Goal: Information Seeking & Learning: Learn about a topic

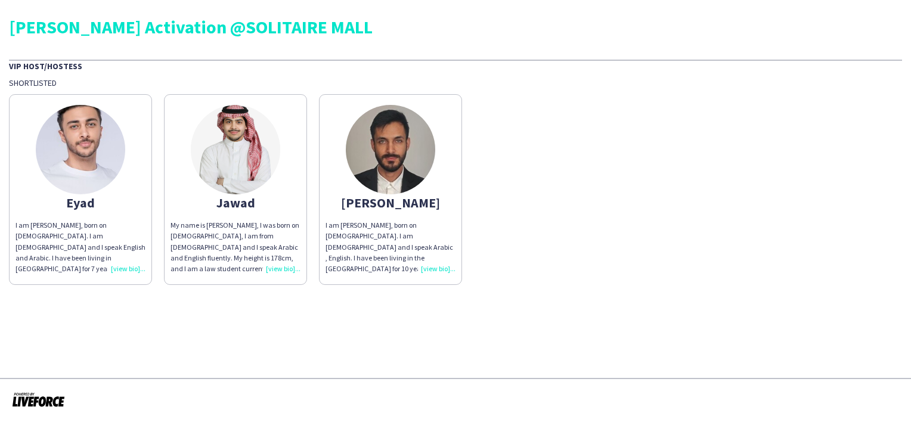
click at [69, 128] on img at bounding box center [80, 149] width 89 height 89
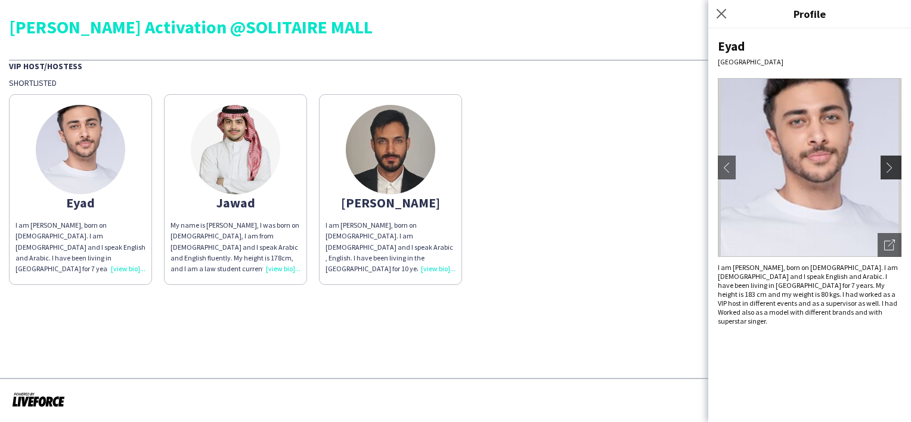
click at [896, 172] on app-icon "chevron-right" at bounding box center [892, 167] width 17 height 11
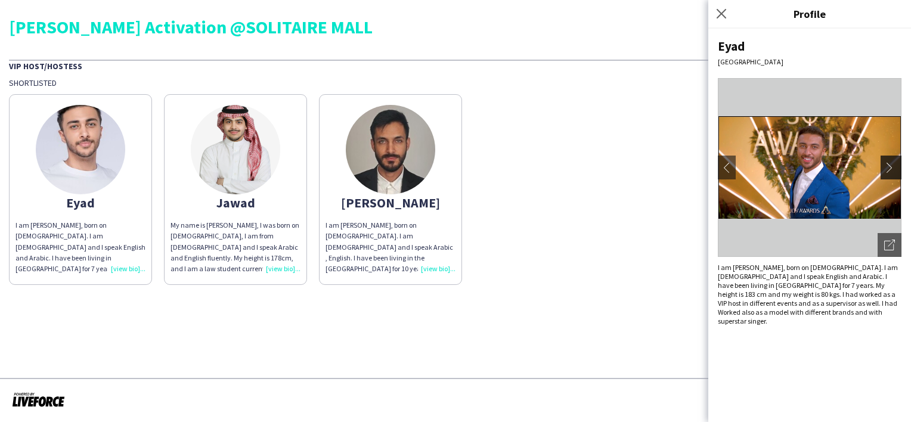
click at [889, 169] on app-icon "chevron-right" at bounding box center [892, 167] width 17 height 11
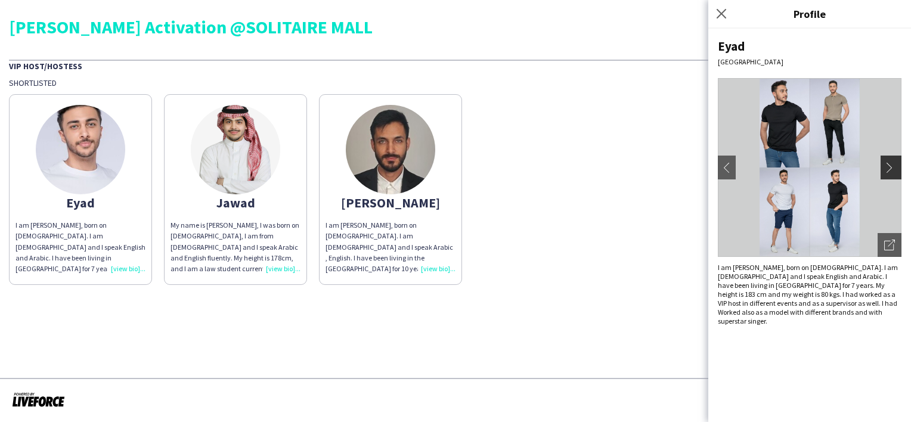
click at [889, 169] on app-icon "chevron-right" at bounding box center [892, 167] width 17 height 11
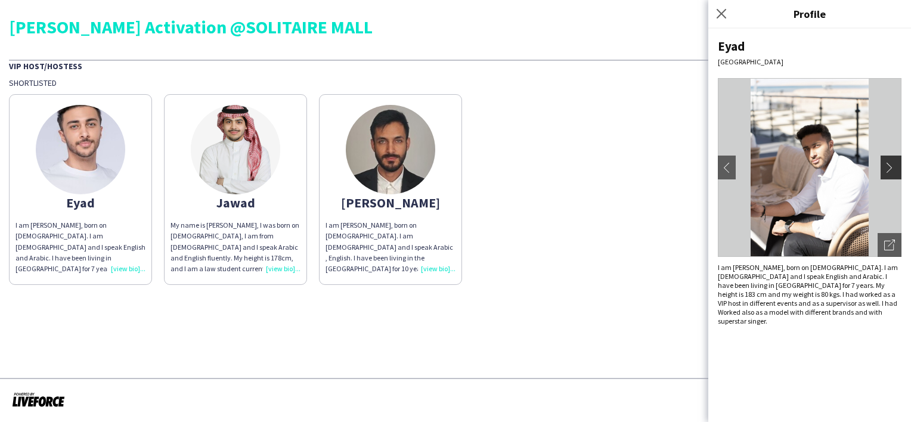
click at [889, 169] on app-icon "chevron-right" at bounding box center [892, 167] width 17 height 11
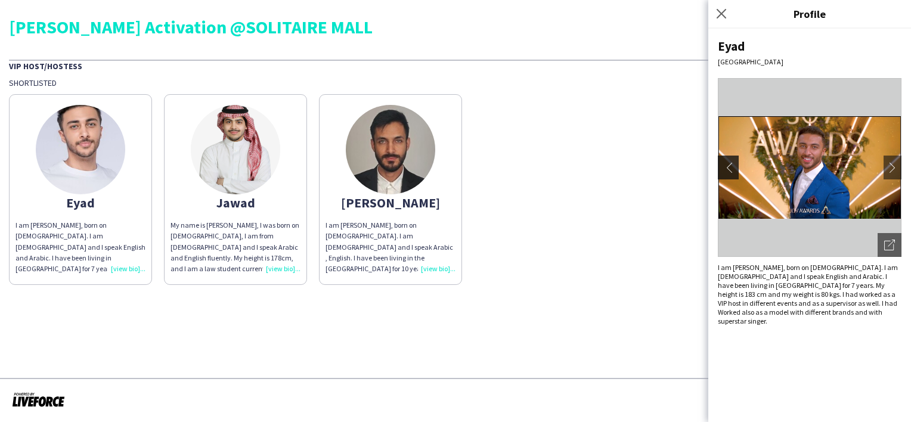
click at [723, 165] on app-icon "chevron-left" at bounding box center [726, 167] width 17 height 11
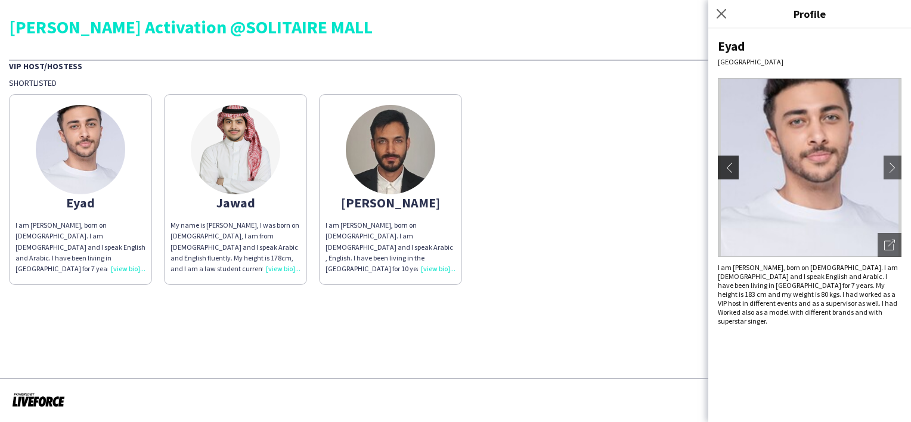
click at [723, 165] on app-icon "chevron-left" at bounding box center [726, 167] width 17 height 11
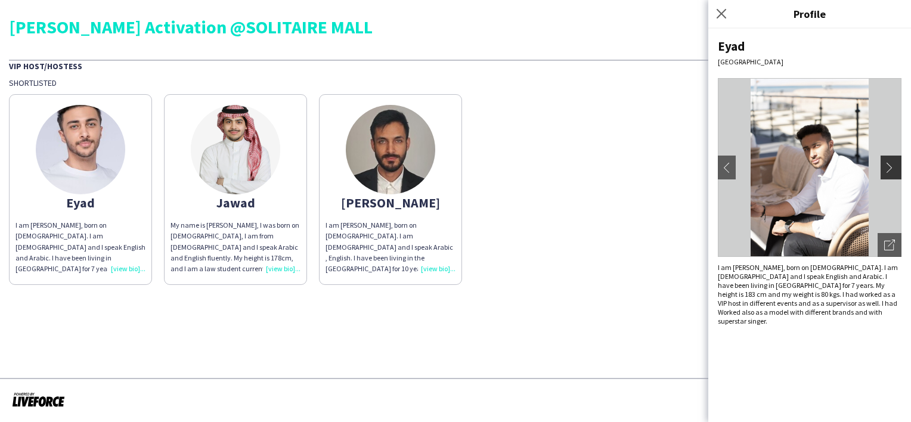
click at [886, 165] on app-icon "chevron-right" at bounding box center [892, 167] width 17 height 11
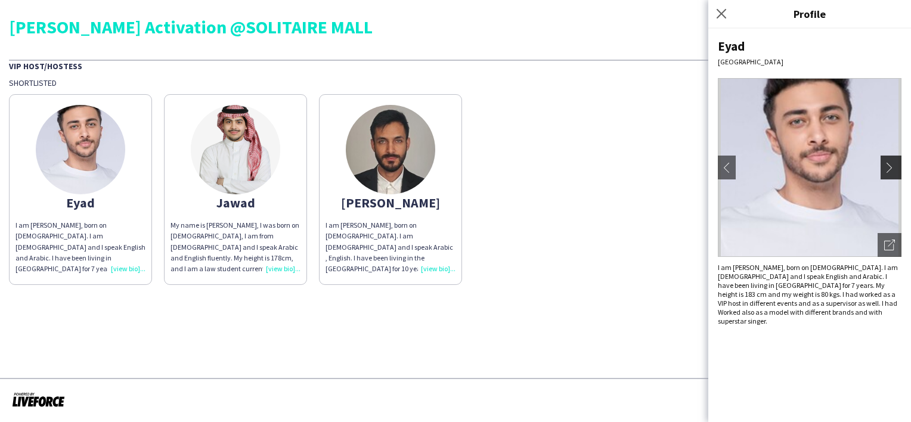
click at [887, 165] on app-icon "chevron-right" at bounding box center [892, 167] width 17 height 11
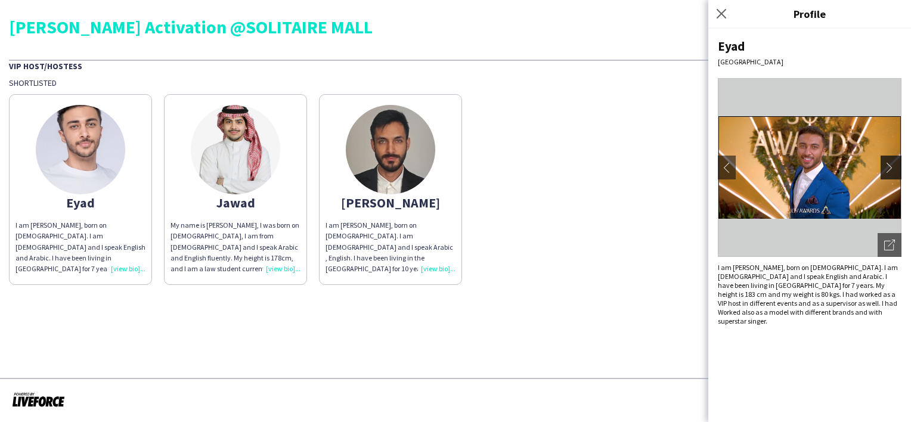
click at [887, 165] on app-icon "chevron-right" at bounding box center [892, 167] width 17 height 11
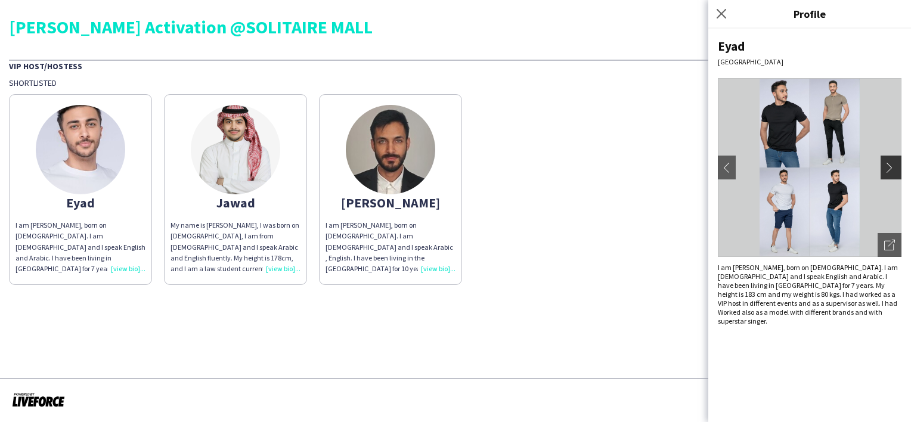
click at [892, 167] on app-icon "chevron-right" at bounding box center [892, 167] width 17 height 11
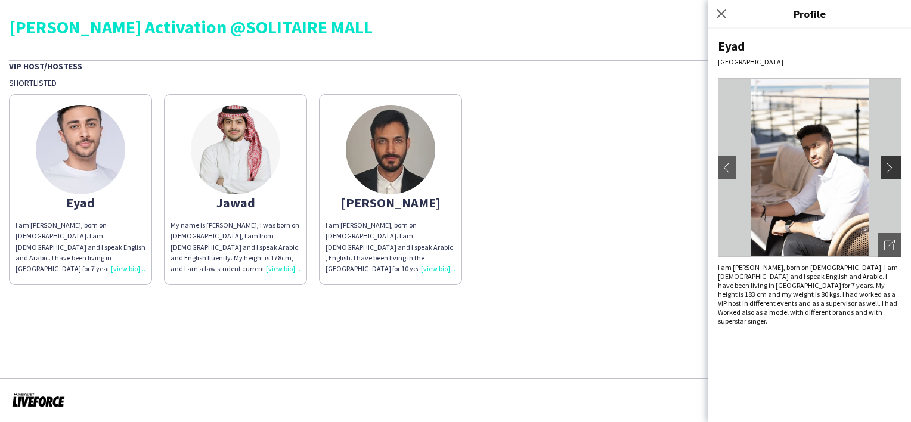
click at [892, 167] on app-icon "chevron-right" at bounding box center [892, 167] width 17 height 11
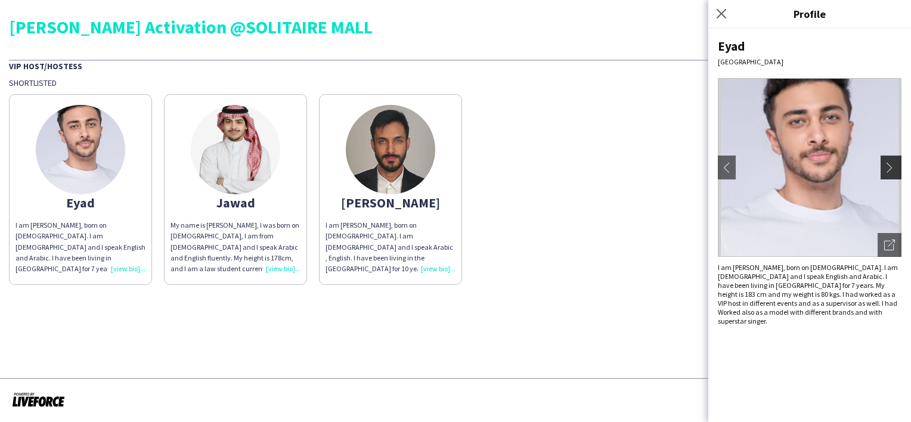
click at [892, 167] on app-icon "chevron-right" at bounding box center [892, 167] width 17 height 11
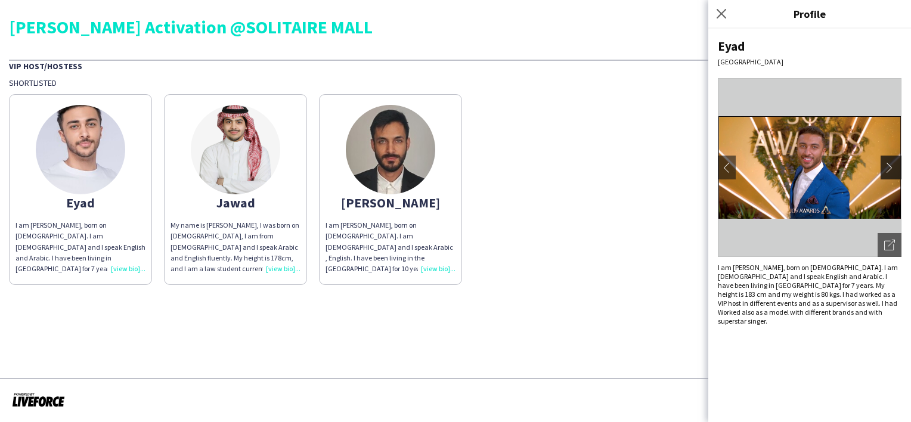
click at [892, 167] on app-icon "chevron-right" at bounding box center [892, 167] width 17 height 11
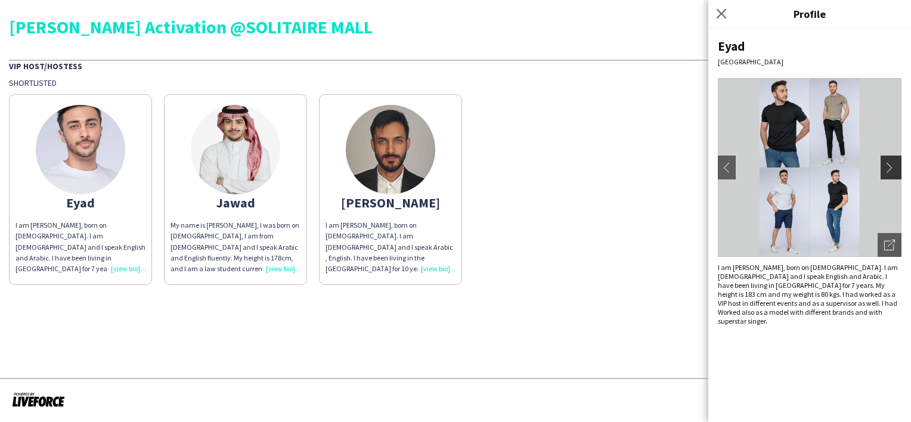
click at [892, 167] on app-icon "chevron-right" at bounding box center [892, 167] width 17 height 11
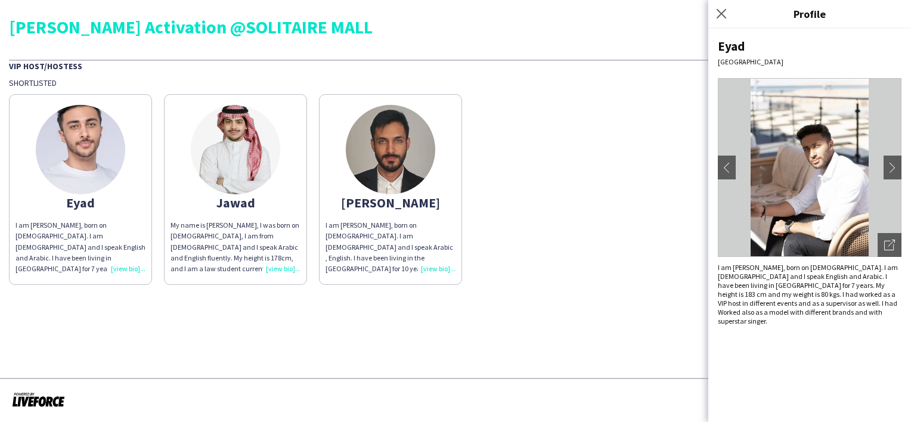
drag, startPoint x: 620, startPoint y: 159, endPoint x: 608, endPoint y: 161, distance: 12.1
click at [620, 159] on div "Eyad I am Eyad Diab, born on 17th July 2002. I am Egyptian and I speak English …" at bounding box center [455, 186] width 893 height 197
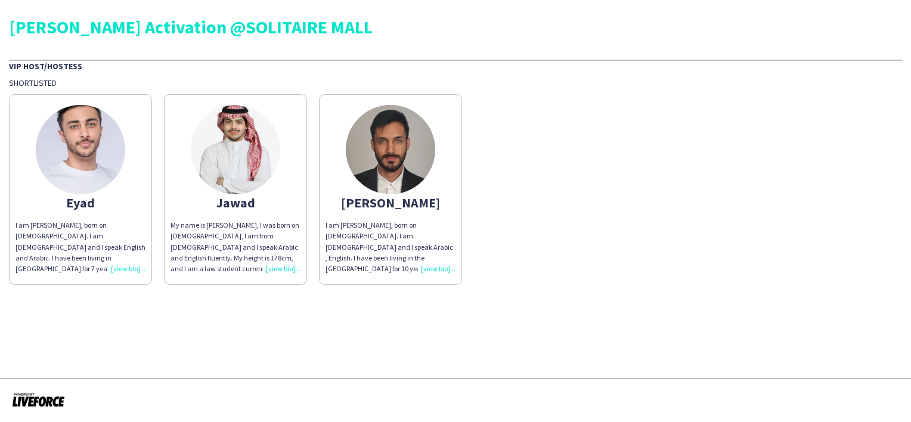
click at [212, 169] on img at bounding box center [235, 149] width 89 height 89
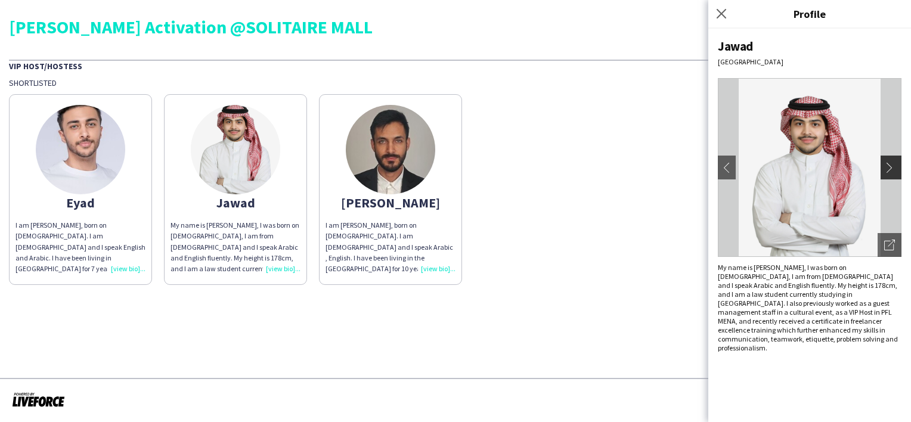
click at [892, 169] on app-icon "chevron-right" at bounding box center [892, 167] width 17 height 11
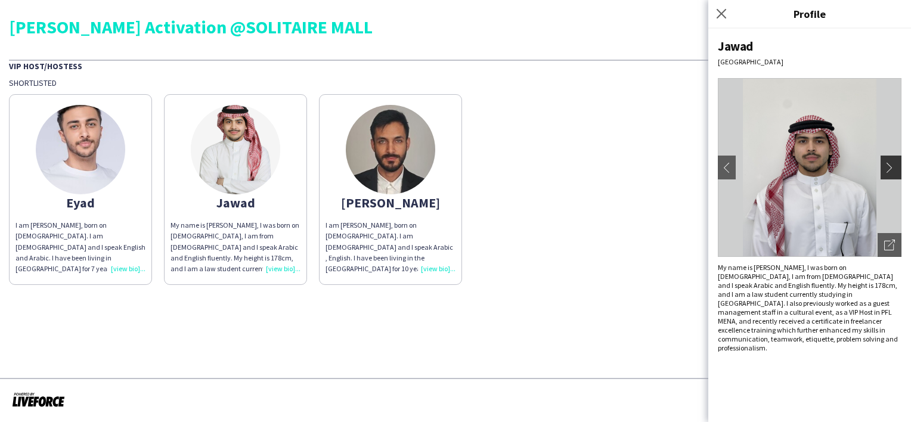
click at [894, 162] on app-icon "chevron-right" at bounding box center [892, 167] width 17 height 11
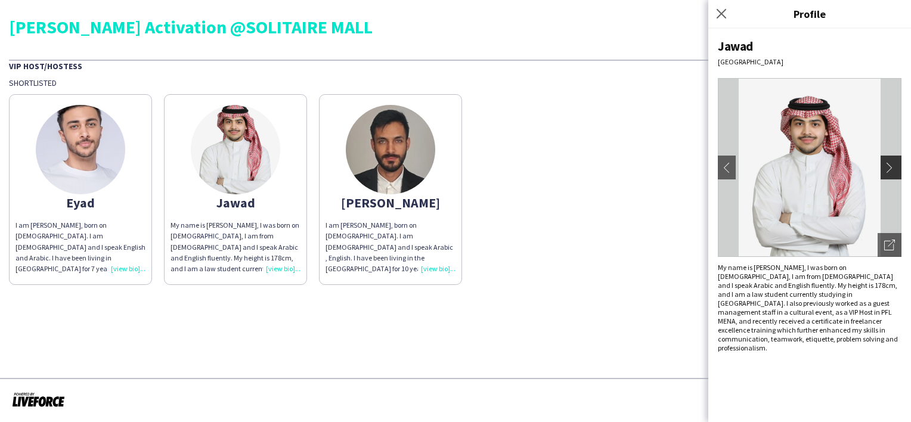
click at [884, 166] on app-icon "chevron-right" at bounding box center [892, 167] width 17 height 11
click at [885, 165] on app-icon "chevron-right" at bounding box center [892, 167] width 17 height 11
drag, startPoint x: 885, startPoint y: 165, endPoint x: 875, endPoint y: 167, distance: 10.3
click at [887, 165] on app-icon "chevron-right" at bounding box center [895, 167] width 17 height 11
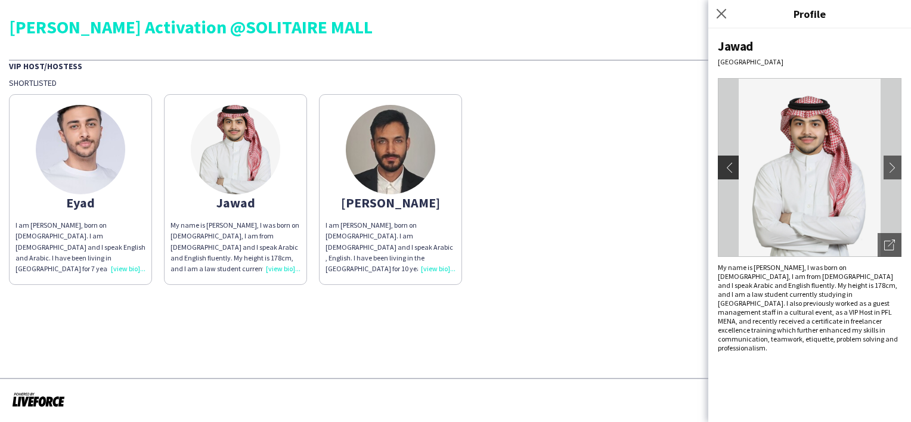
click at [719, 166] on app-icon "chevron-left" at bounding box center [726, 167] width 17 height 11
click at [723, 168] on app-icon "chevron-left" at bounding box center [726, 167] width 17 height 11
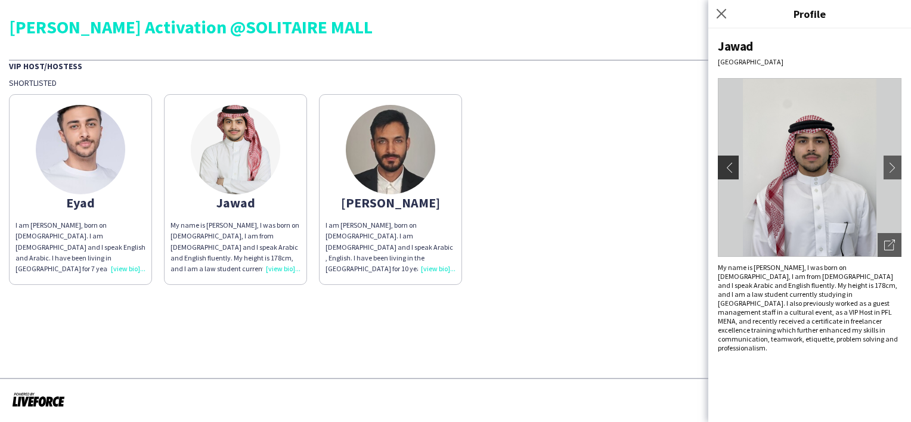
click at [723, 168] on app-icon "chevron-left" at bounding box center [726, 167] width 17 height 11
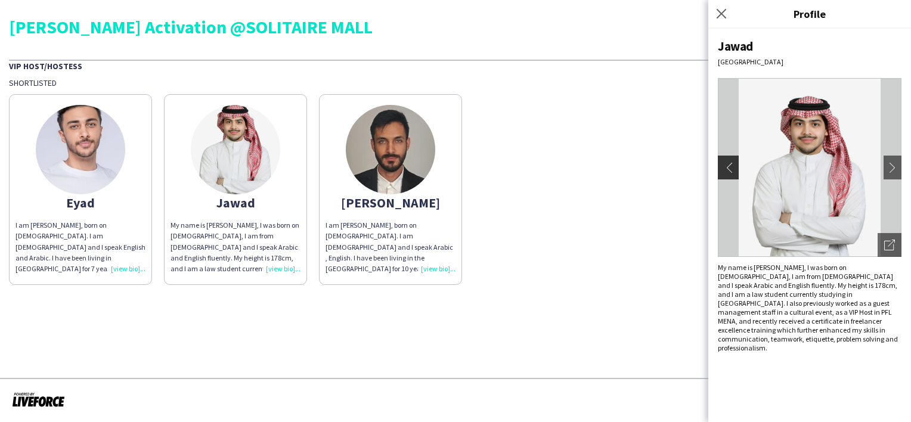
click at [724, 168] on app-icon "chevron-left" at bounding box center [726, 167] width 17 height 11
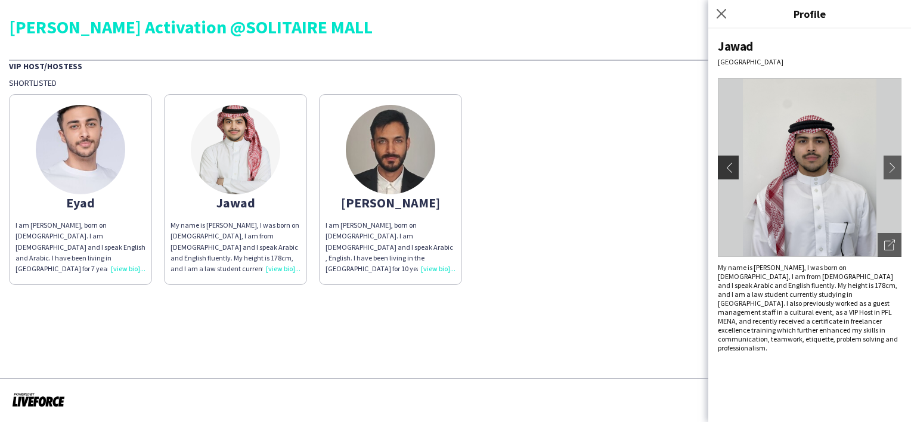
click at [724, 168] on app-icon "chevron-left" at bounding box center [726, 167] width 17 height 11
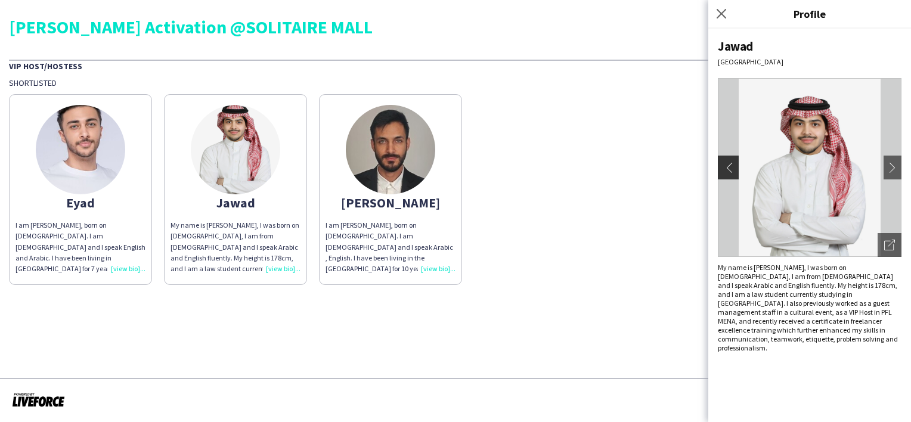
click at [725, 168] on app-icon "chevron-left" at bounding box center [726, 167] width 17 height 11
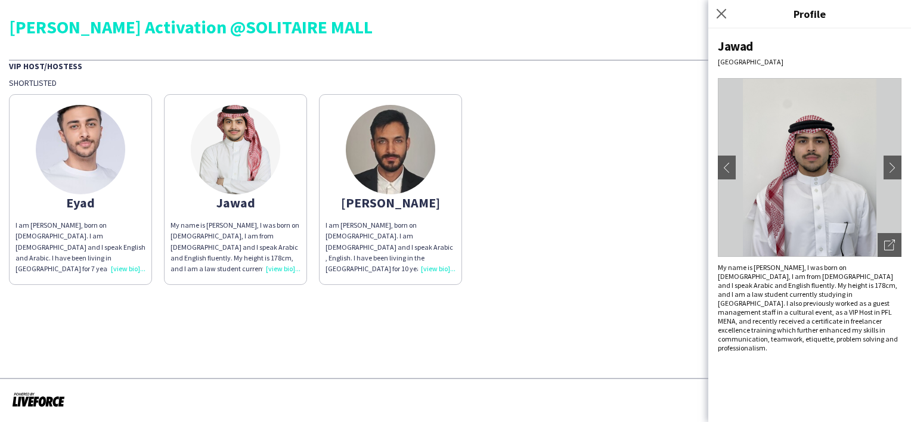
drag, startPoint x: 726, startPoint y: 168, endPoint x: 828, endPoint y: 163, distance: 102.1
click at [727, 169] on app-icon "chevron-left" at bounding box center [723, 167] width 17 height 11
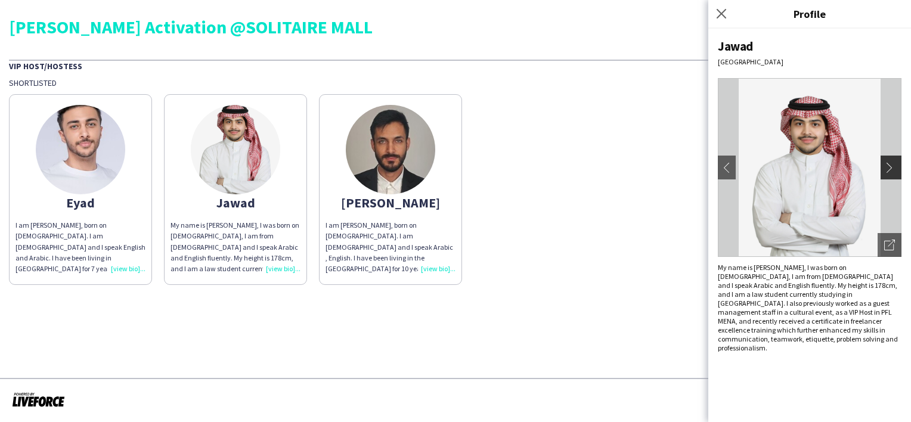
click at [897, 163] on app-icon "chevron-right" at bounding box center [892, 167] width 17 height 11
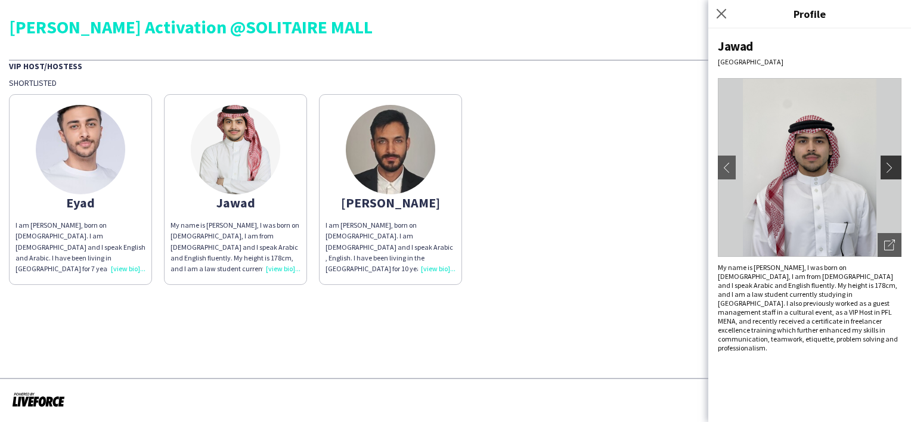
click at [895, 163] on app-icon "chevron-right" at bounding box center [892, 167] width 17 height 11
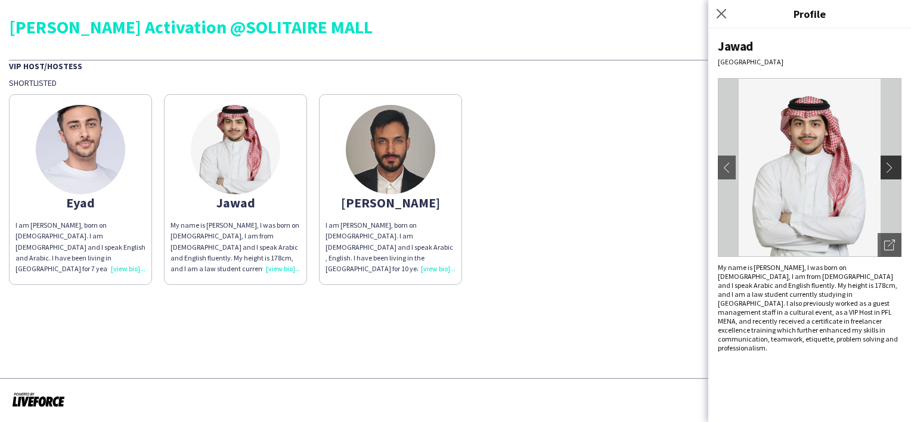
click at [895, 163] on app-icon "chevron-right" at bounding box center [892, 167] width 17 height 11
click at [894, 164] on app-icon "chevron-right" at bounding box center [892, 167] width 17 height 11
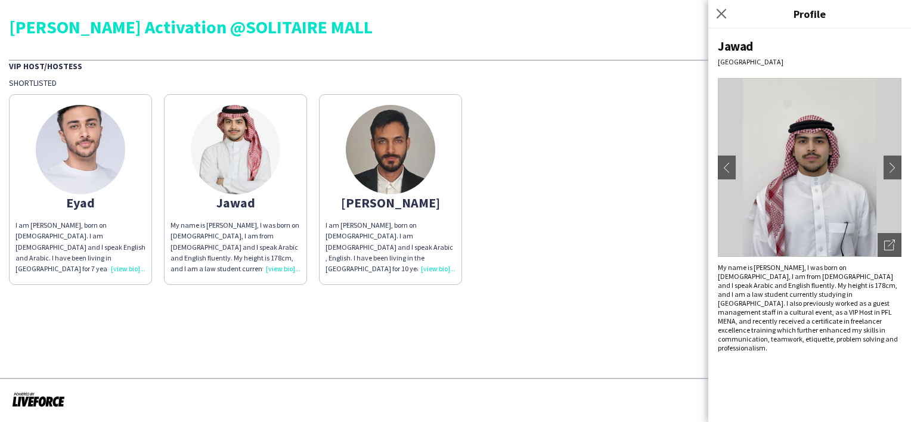
drag, startPoint x: 894, startPoint y: 164, endPoint x: 121, endPoint y: 91, distance: 776.1
click at [892, 164] on app-icon "chevron-right" at bounding box center [895, 167] width 17 height 11
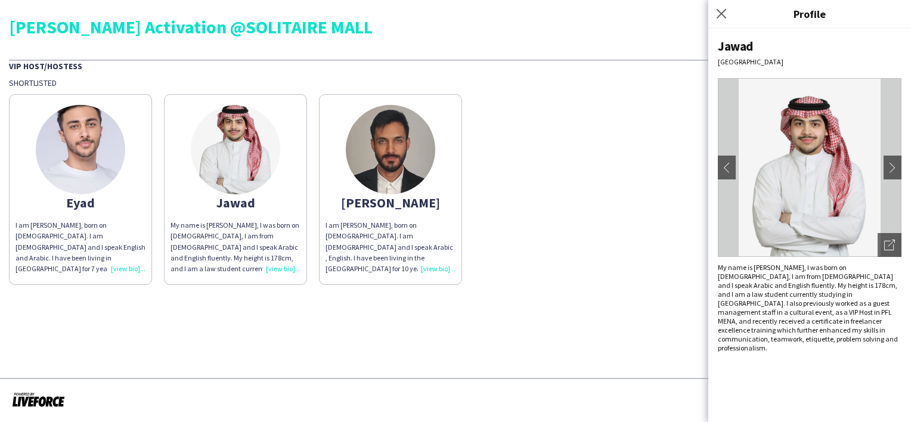
click at [398, 134] on img at bounding box center [390, 149] width 89 height 89
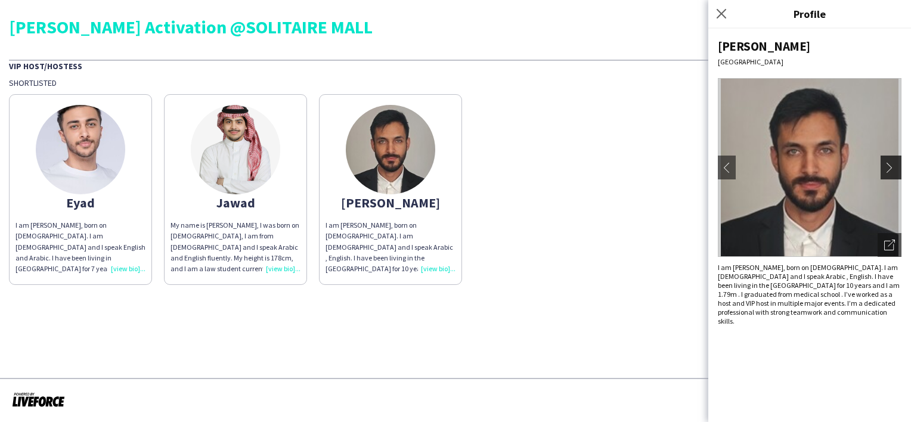
click at [895, 169] on app-icon "chevron-right" at bounding box center [892, 167] width 17 height 11
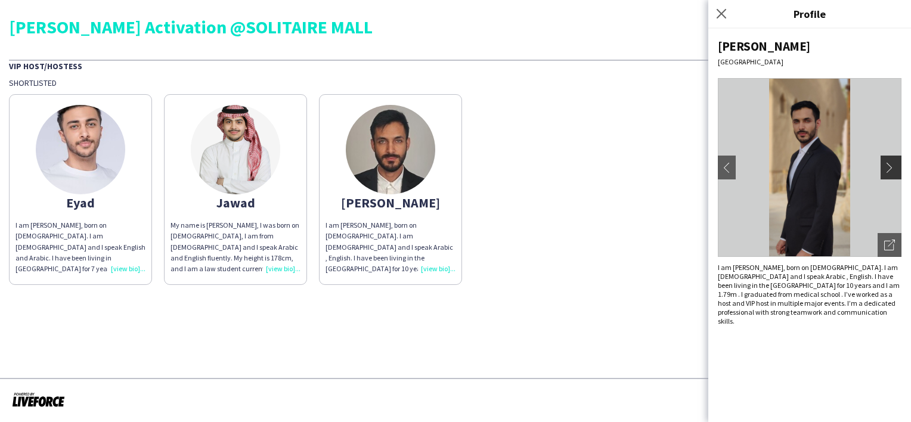
click at [895, 169] on app-icon "chevron-right" at bounding box center [892, 167] width 17 height 11
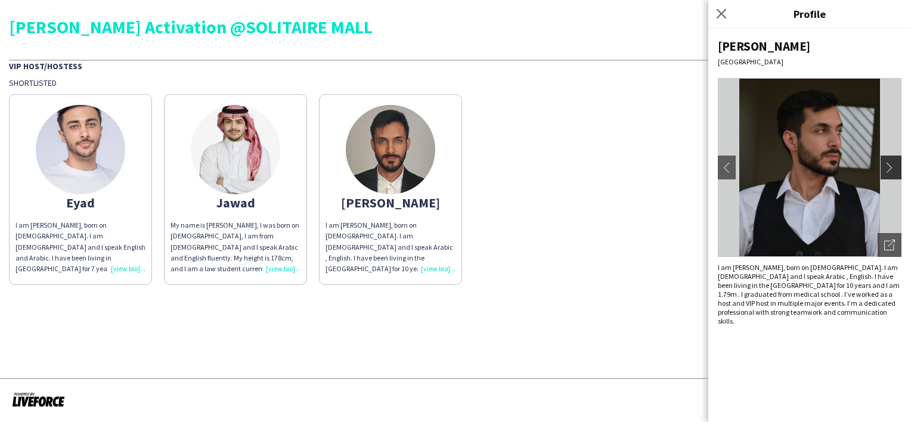
click at [891, 166] on app-icon "chevron-right" at bounding box center [892, 167] width 17 height 11
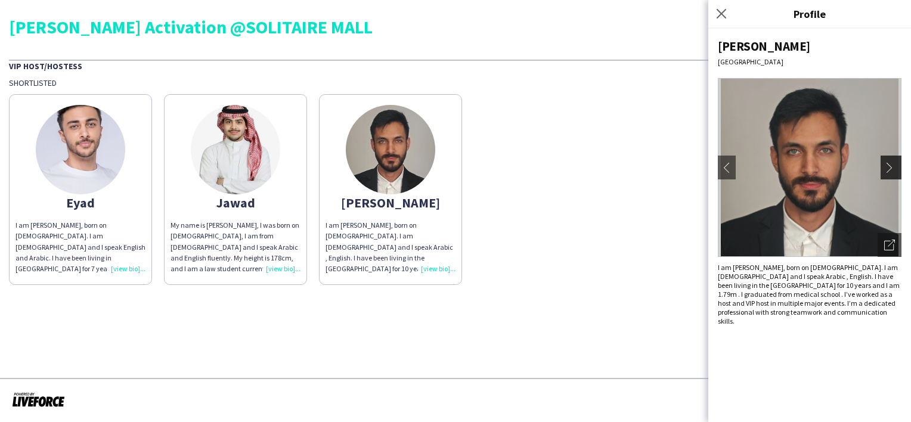
click at [891, 166] on app-icon "chevron-right" at bounding box center [892, 167] width 17 height 11
click at [890, 166] on app-icon "chevron-right" at bounding box center [892, 167] width 17 height 11
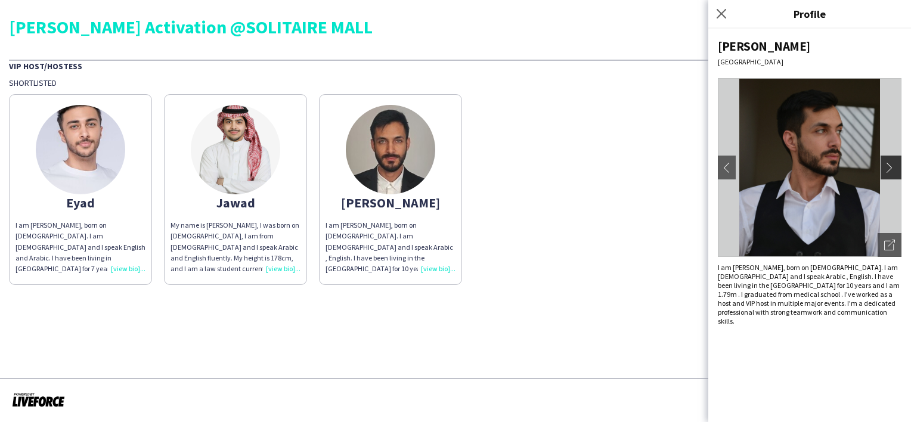
click at [890, 166] on app-icon "chevron-right" at bounding box center [892, 167] width 17 height 11
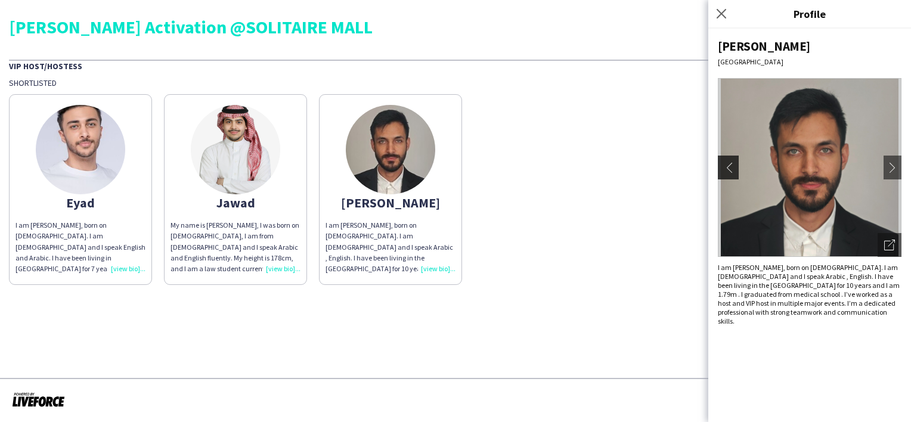
click at [728, 169] on app-icon "chevron-left" at bounding box center [726, 167] width 17 height 11
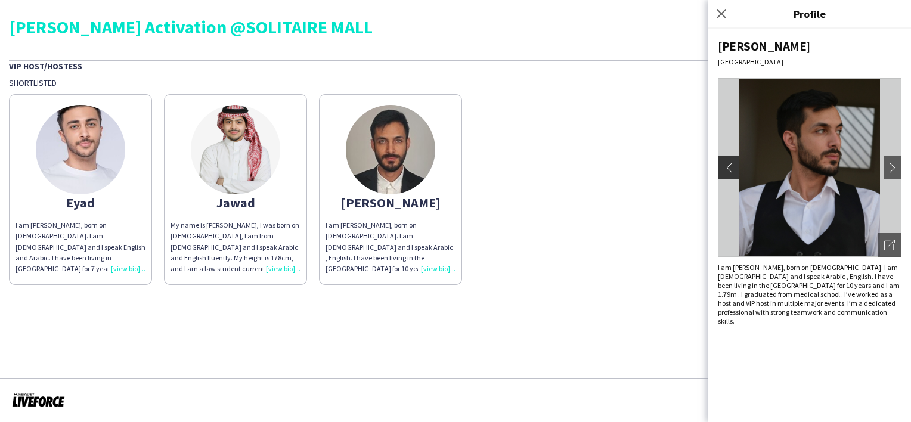
click at [728, 169] on app-icon "chevron-left" at bounding box center [726, 167] width 17 height 11
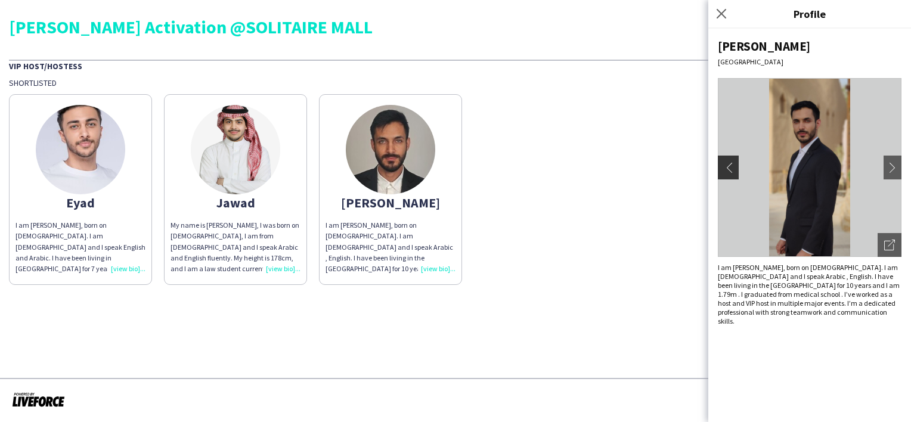
click at [730, 171] on app-icon "chevron-left" at bounding box center [726, 167] width 17 height 11
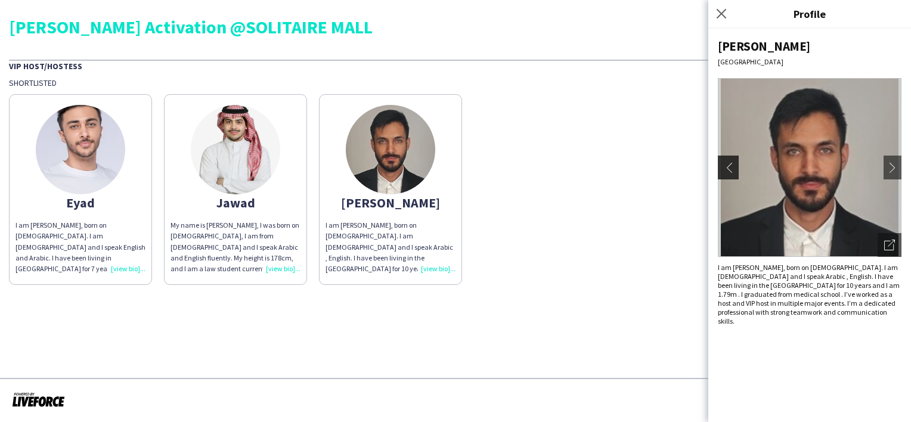
click at [730, 171] on app-icon "chevron-left" at bounding box center [726, 167] width 17 height 11
click at [891, 167] on app-icon "chevron-right" at bounding box center [892, 167] width 17 height 11
click at [892, 167] on app-icon "chevron-right" at bounding box center [892, 167] width 17 height 11
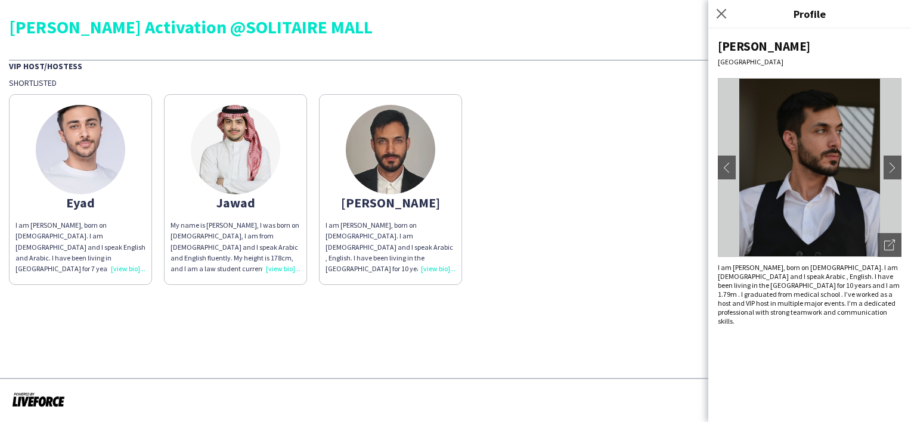
drag, startPoint x: 892, startPoint y: 167, endPoint x: 775, endPoint y: 172, distance: 116.9
click at [887, 168] on app-icon "chevron-right" at bounding box center [895, 167] width 17 height 11
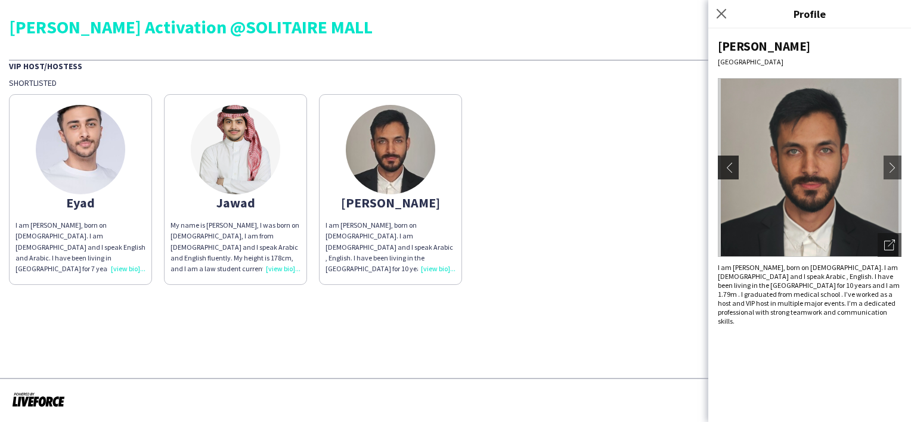
click at [720, 166] on app-icon "chevron-left" at bounding box center [726, 167] width 17 height 11
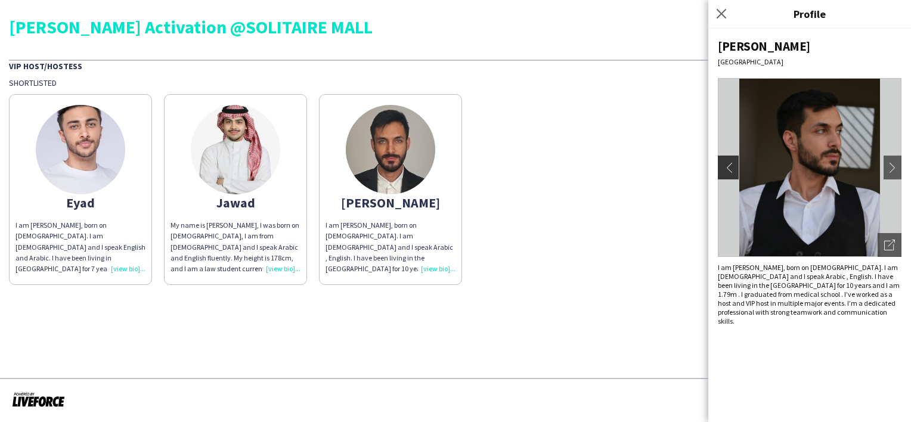
click at [720, 166] on app-icon "chevron-left" at bounding box center [726, 167] width 17 height 11
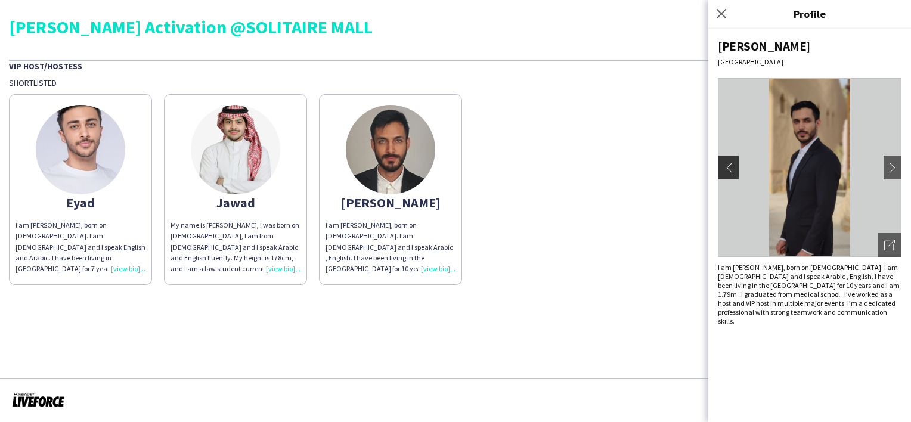
click at [723, 167] on app-icon "chevron-left" at bounding box center [726, 167] width 17 height 11
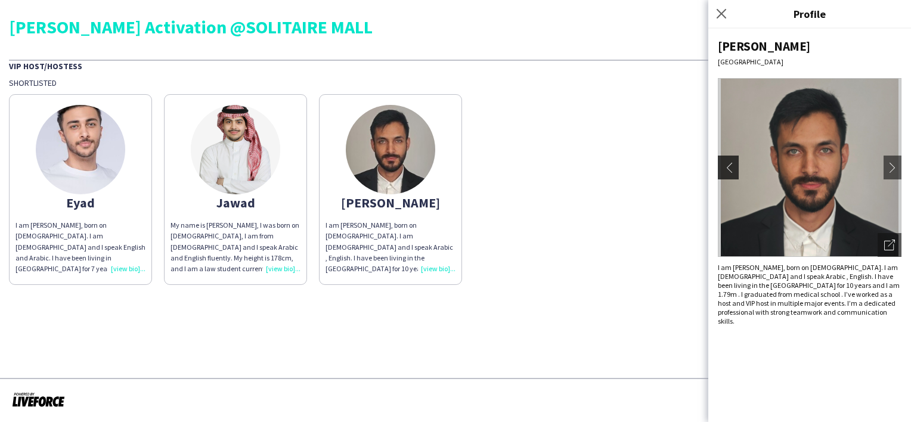
click at [723, 166] on app-icon "chevron-left" at bounding box center [726, 167] width 17 height 11
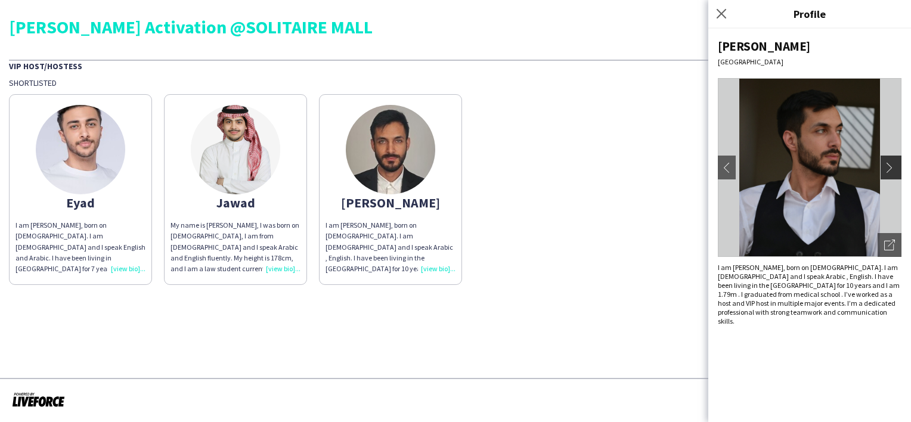
click at [882, 163] on button "chevron-right" at bounding box center [893, 168] width 24 height 24
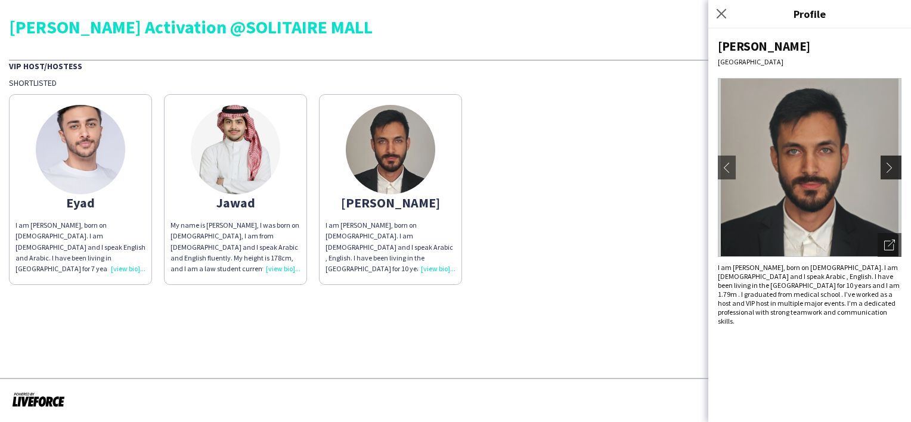
click at [882, 165] on button "chevron-right" at bounding box center [893, 168] width 24 height 24
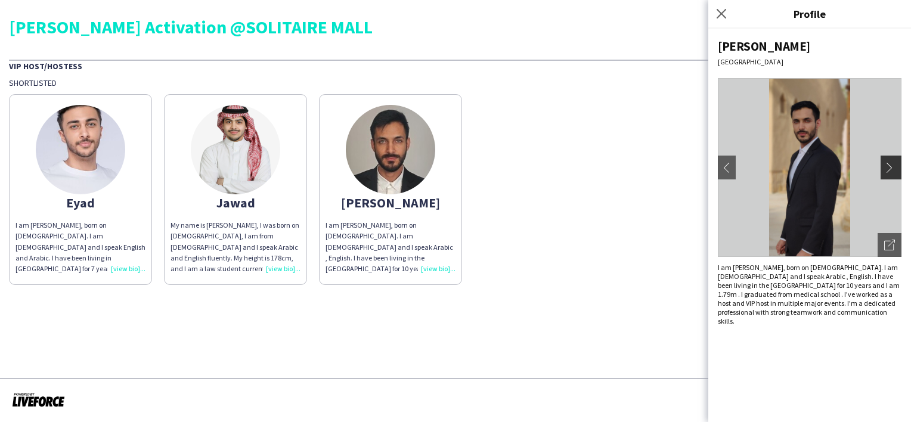
click at [882, 165] on button "chevron-right" at bounding box center [893, 168] width 24 height 24
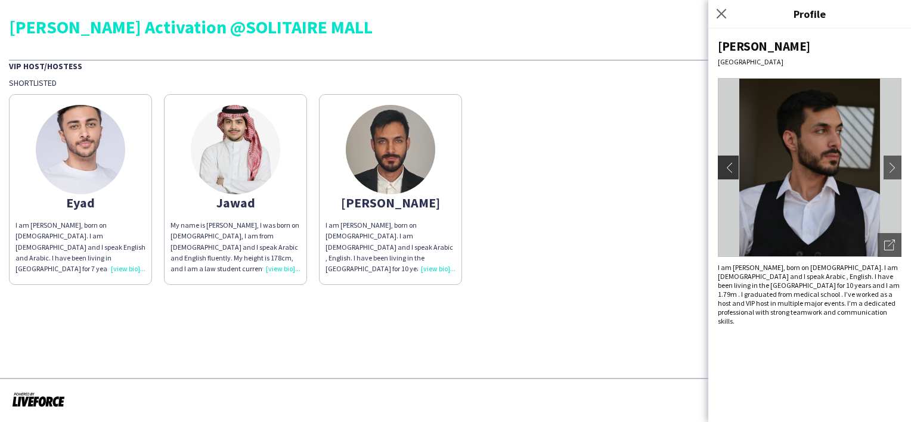
click at [727, 166] on app-icon "chevron-left" at bounding box center [726, 167] width 17 height 11
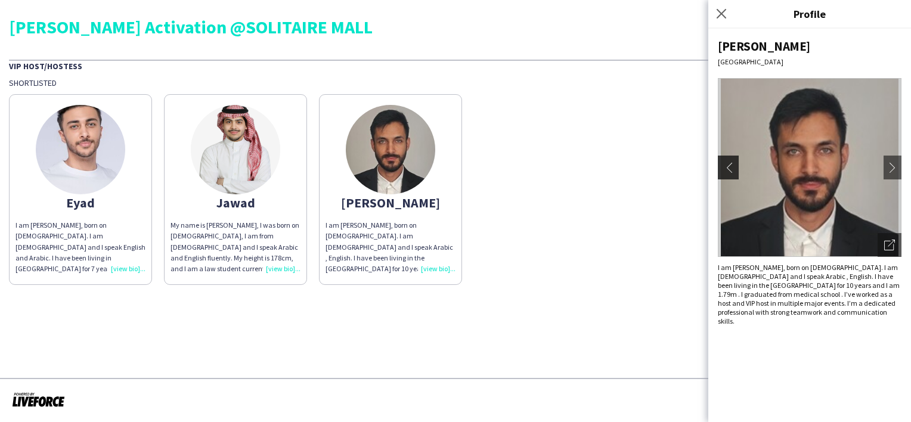
drag, startPoint x: 727, startPoint y: 166, endPoint x: 583, endPoint y: 168, distance: 143.7
click at [725, 166] on app-icon "chevron-left" at bounding box center [726, 167] width 17 height 11
drag, startPoint x: 583, startPoint y: 168, endPoint x: 560, endPoint y: 160, distance: 23.9
click at [582, 169] on div "Eyad I am Eyad Diab, born on 17th July 2002. I am Egyptian and I speak English …" at bounding box center [455, 186] width 893 height 197
